Goal: Task Accomplishment & Management: Complete application form

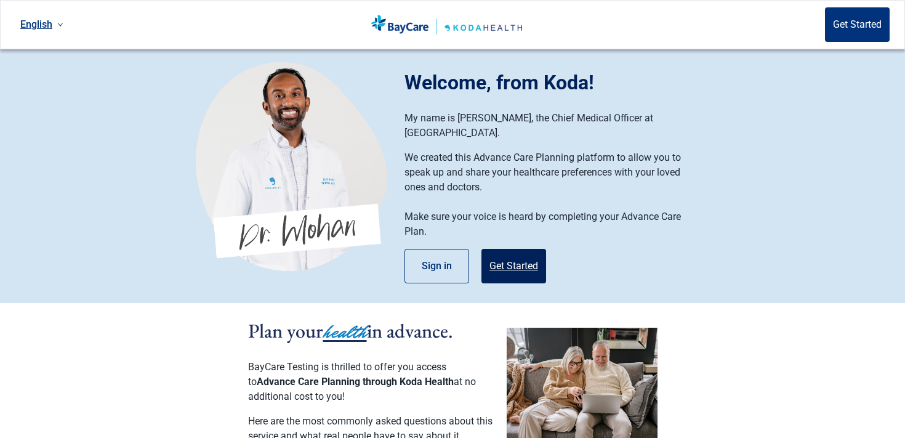
click at [509, 249] on button "Get Started" at bounding box center [514, 266] width 65 height 34
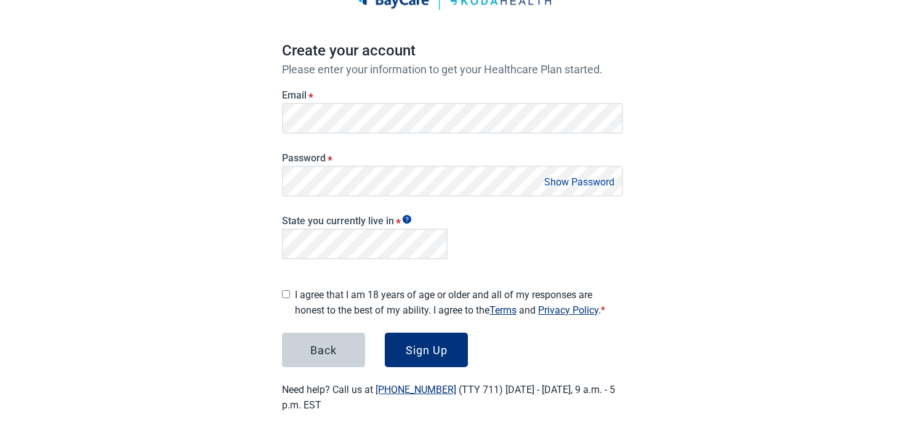
scroll to position [39, 0]
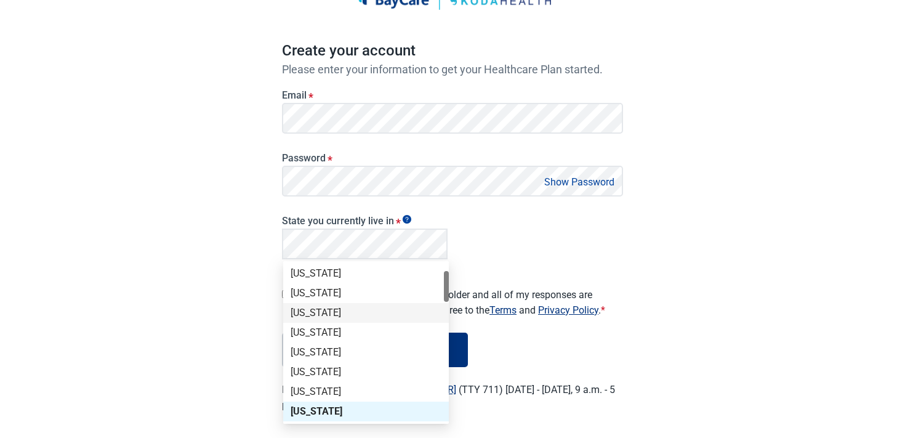
click at [310, 306] on div "California" at bounding box center [366, 313] width 151 height 14
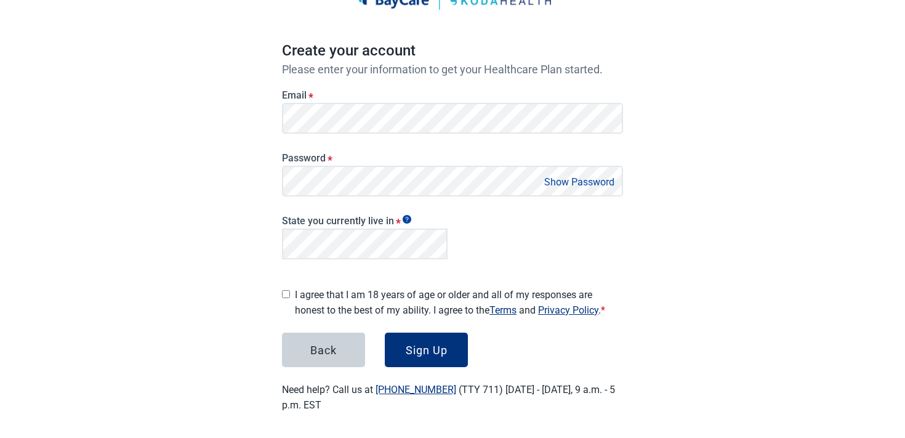
click at [307, 293] on label "I agree that I am 18 years of age or older and all of my responses are honest t…" at bounding box center [459, 302] width 328 height 31
click at [290, 293] on input "I agree that I am 18 years of age or older and all of my responses are honest t…" at bounding box center [286, 294] width 8 height 8
checkbox input "true"
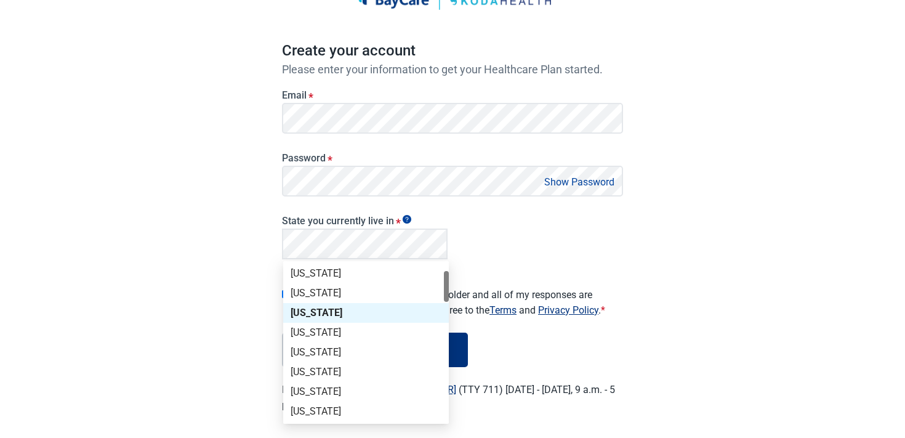
scroll to position [0, 0]
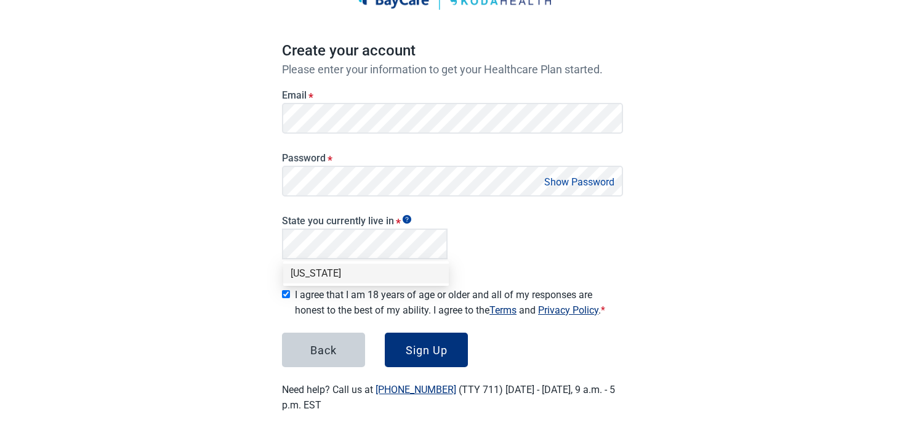
click at [314, 273] on div "Florida" at bounding box center [366, 274] width 151 height 14
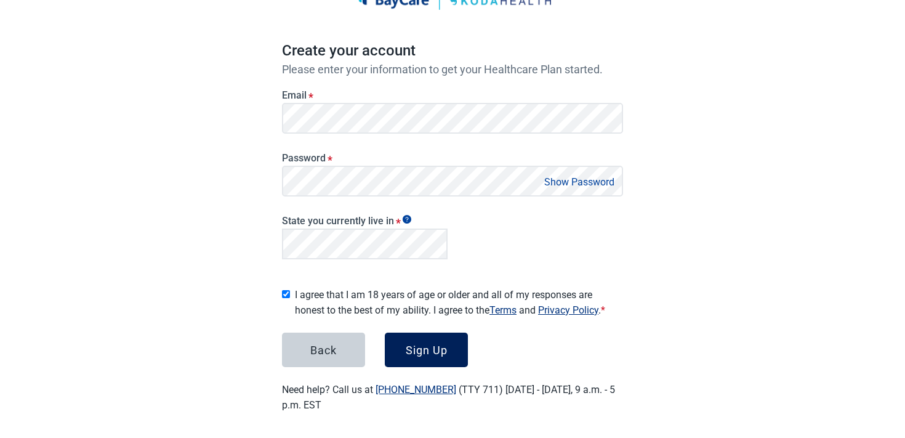
click at [440, 357] on button "Sign Up" at bounding box center [426, 350] width 83 height 34
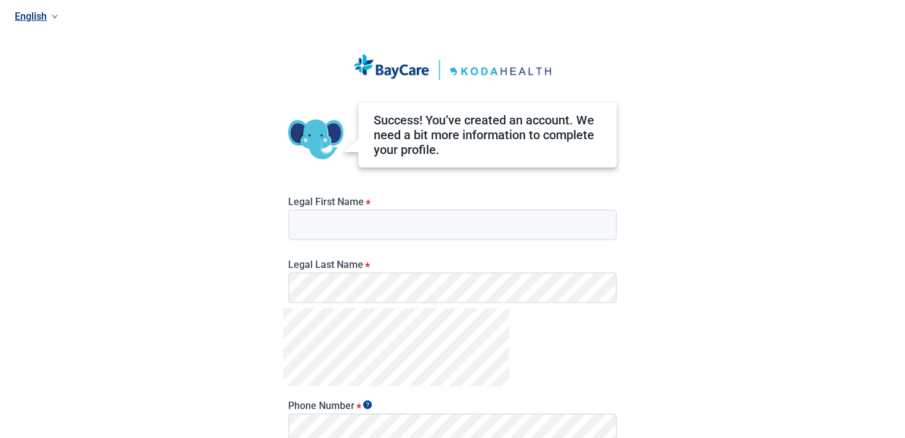
click at [381, 248] on div "Legal Last Name *" at bounding box center [452, 276] width 339 height 63
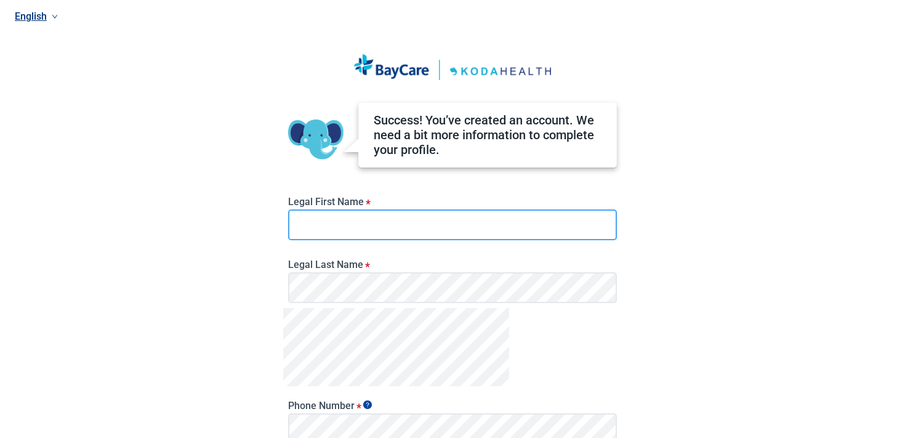
click at [376, 225] on input "Legal First Name *" at bounding box center [452, 224] width 329 height 31
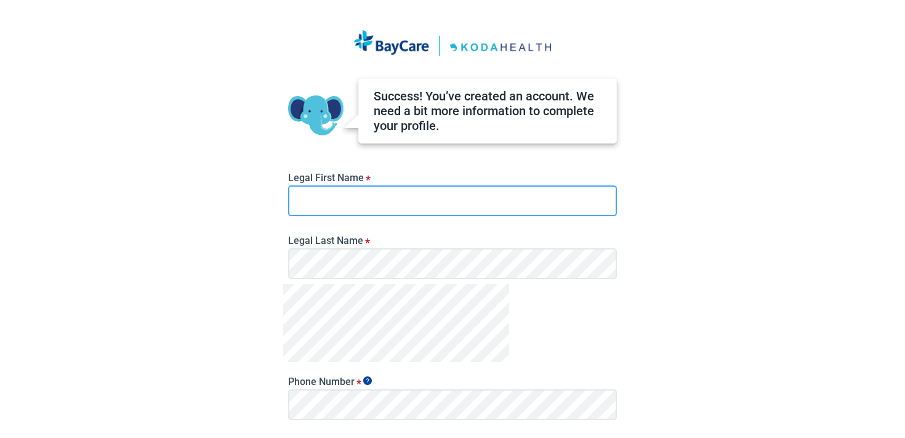
scroll to position [25, 0]
type input "Tyla"
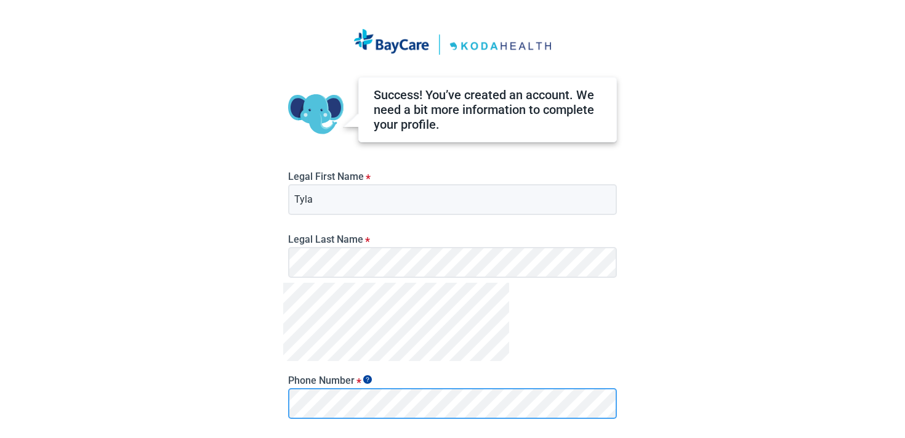
scroll to position [156, 0]
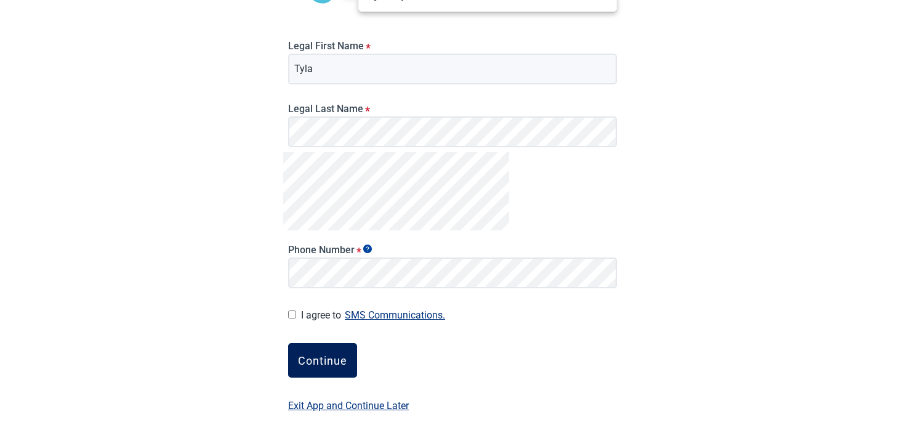
click at [326, 357] on div "Continue" at bounding box center [322, 360] width 49 height 12
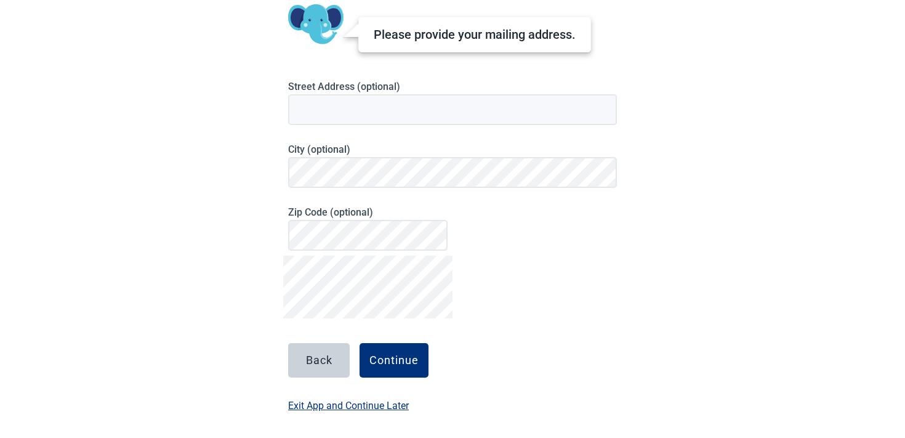
scroll to position [105, 0]
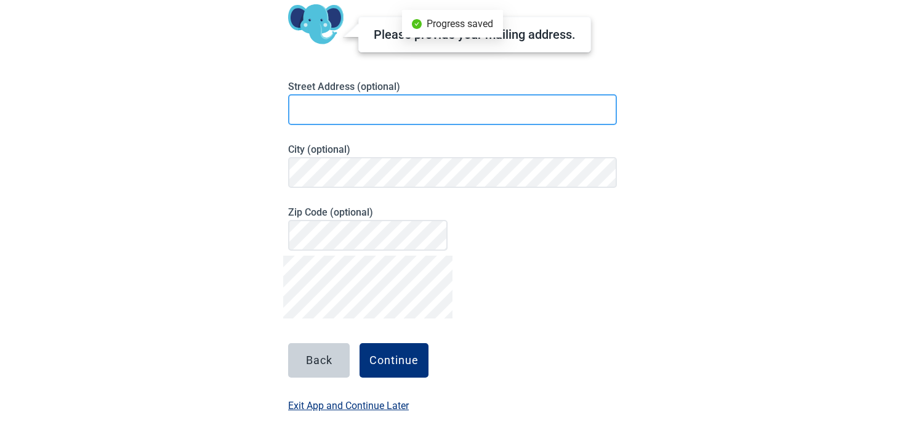
click at [352, 113] on input at bounding box center [452, 109] width 329 height 31
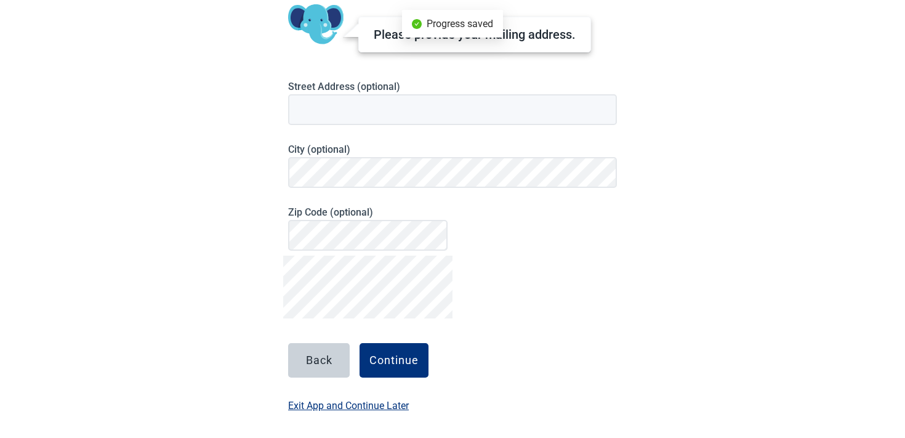
click at [333, 402] on label "Exit App and Continue Later" at bounding box center [348, 405] width 121 height 15
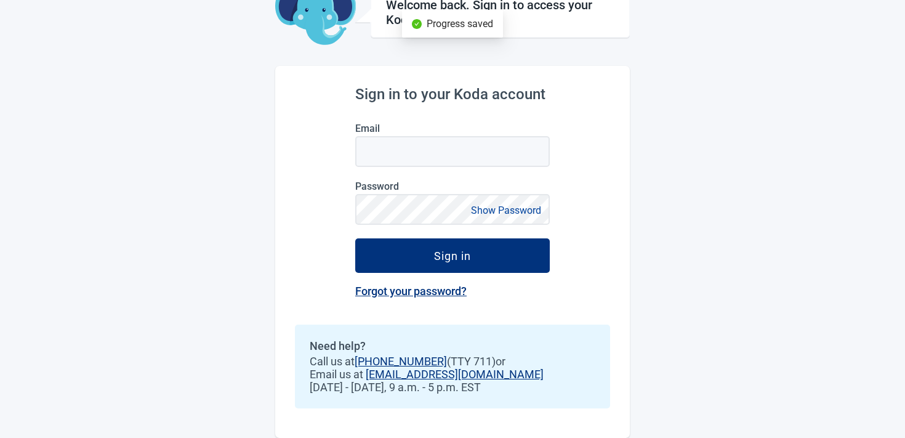
scroll to position [78, 0]
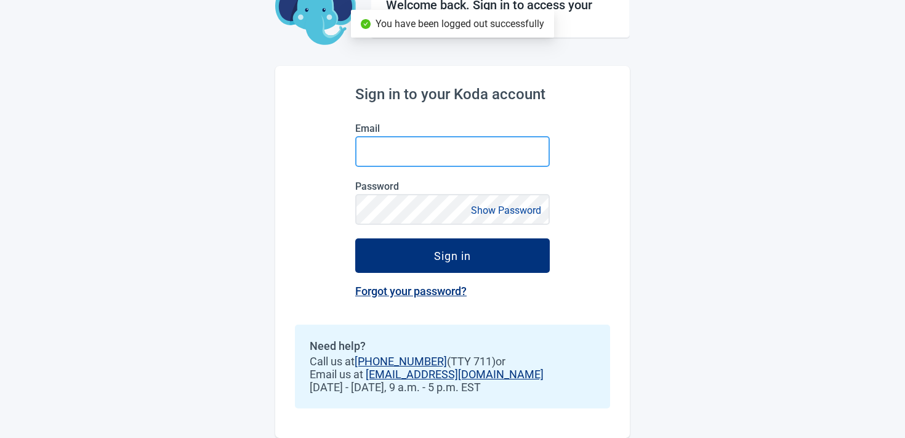
click at [389, 142] on input "Email" at bounding box center [452, 151] width 195 height 31
paste input "test_sep29-baycareprod1@mailinator.com"
type input "test_sep29-baycareprod1@mailinator.com"
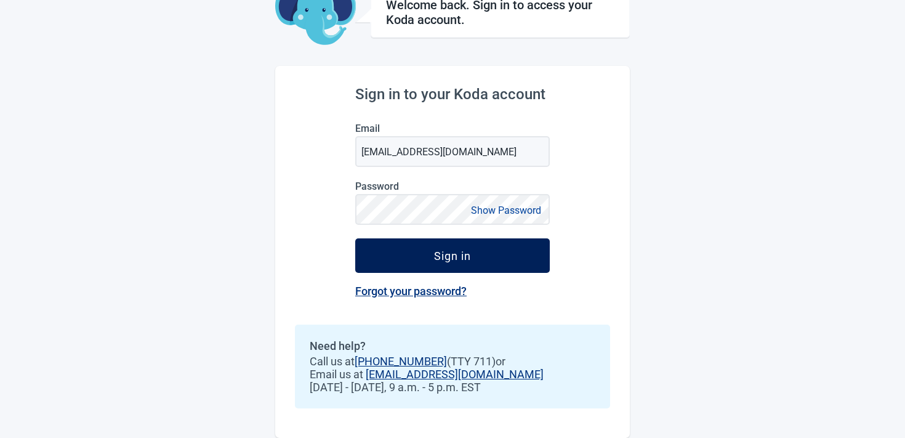
click at [387, 243] on button "Sign in" at bounding box center [452, 255] width 195 height 34
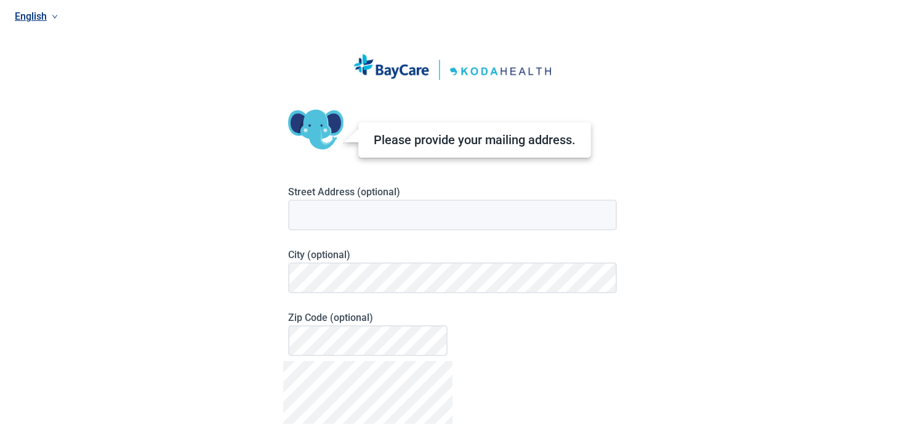
scroll to position [105, 0]
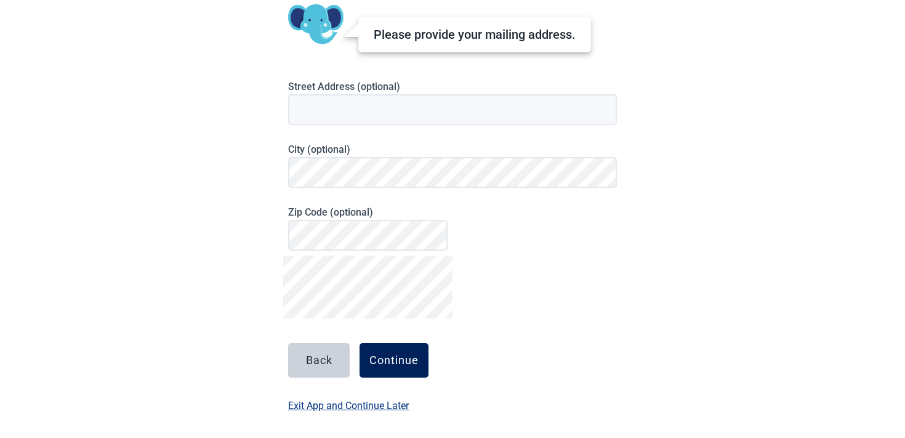
click at [381, 365] on div "Continue" at bounding box center [394, 360] width 49 height 12
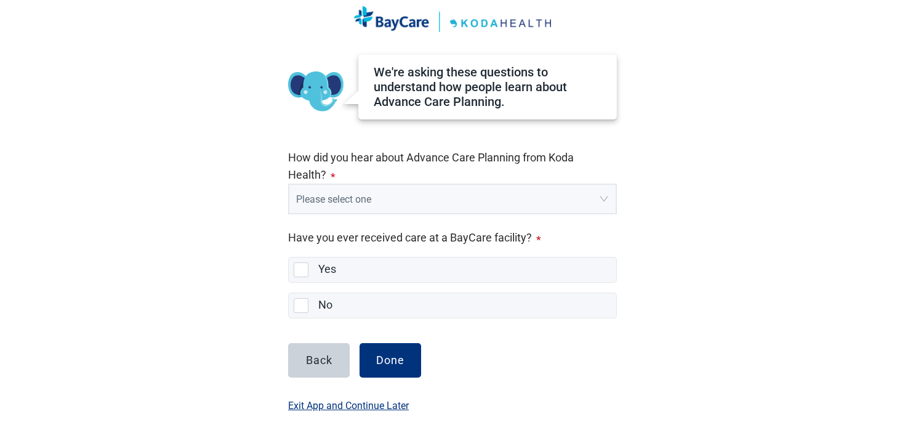
scroll to position [48, 0]
click at [356, 199] on input "search" at bounding box center [448, 196] width 304 height 23
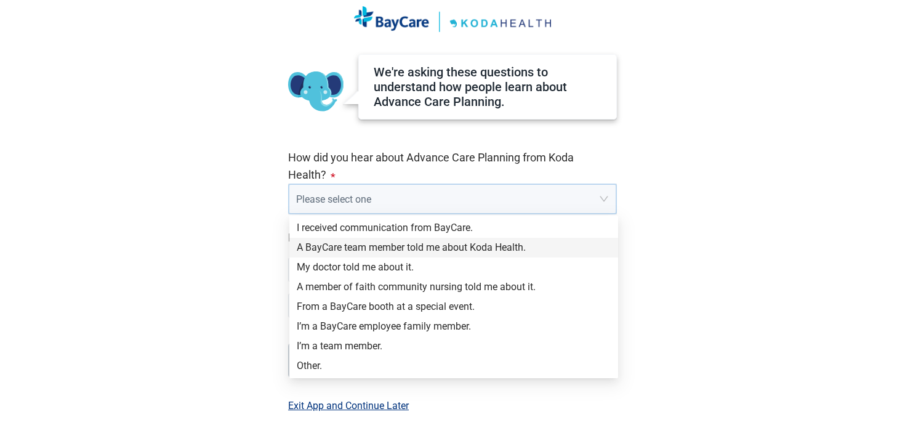
click at [340, 241] on div "A BayCare team member told me about Koda Health." at bounding box center [454, 248] width 314 height 14
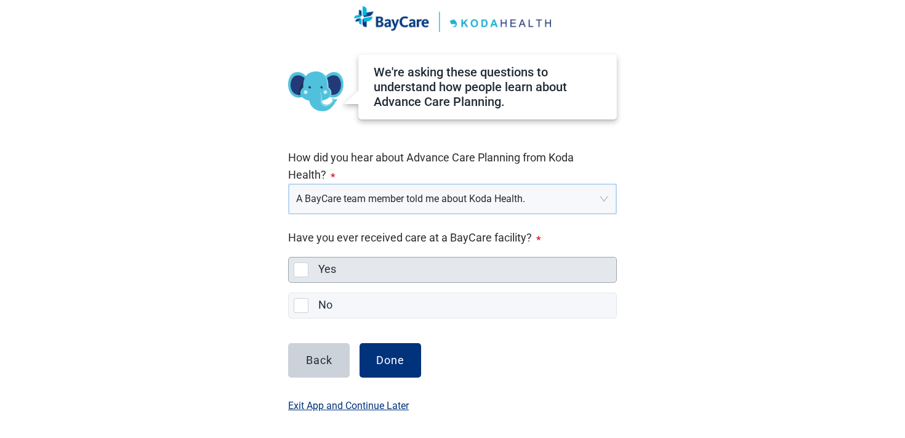
click at [311, 266] on div "Yes, checkbox, not selected" at bounding box center [304, 269] width 20 height 15
click at [289, 257] on input "Yes" at bounding box center [288, 257] width 1 height 1
checkbox input "true"
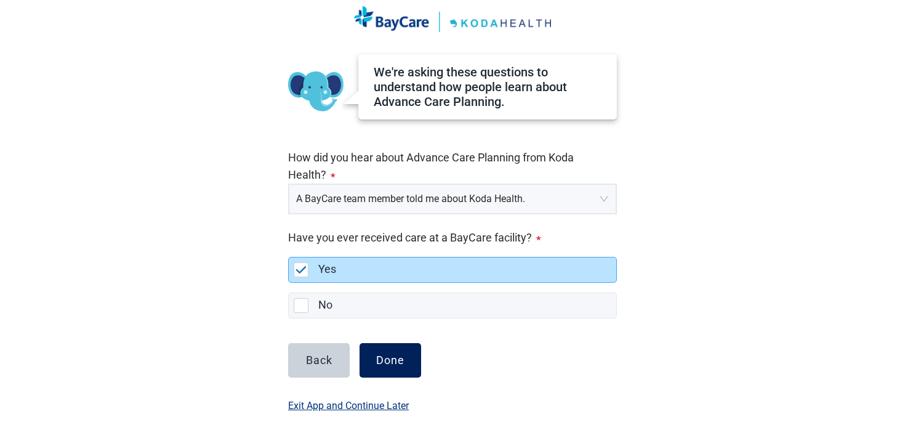
click at [370, 370] on button "Done" at bounding box center [391, 360] width 62 height 34
